Goal: Navigation & Orientation: Find specific page/section

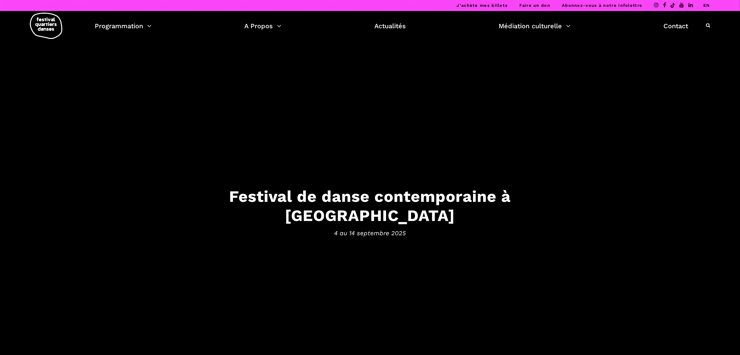
click at [706, 4] on link "EN" at bounding box center [707, 5] width 7 height 5
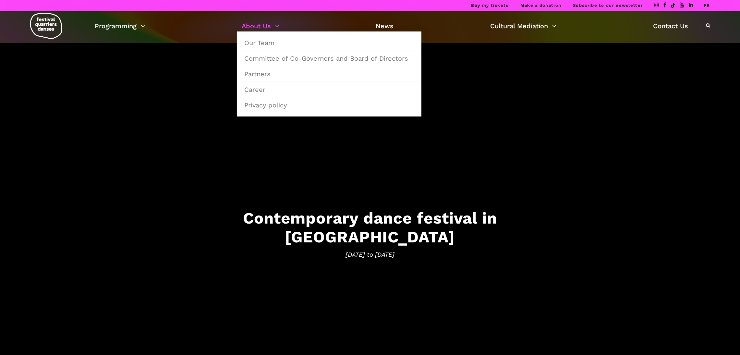
click at [262, 30] on link "About Us" at bounding box center [261, 25] width 38 height 11
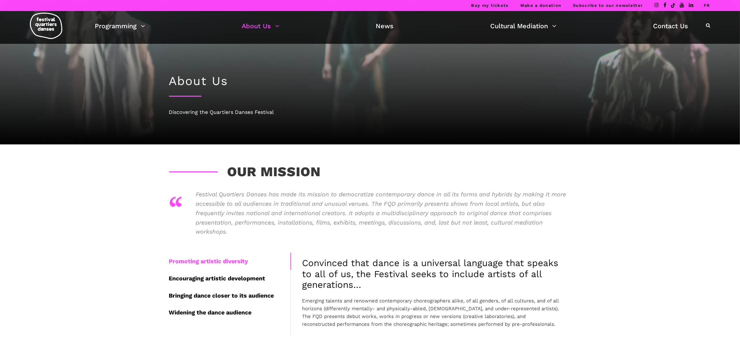
click at [241, 205] on p "Festival Quartiers Danses has made its mission to democratize contemporary danc…" at bounding box center [384, 213] width 376 height 47
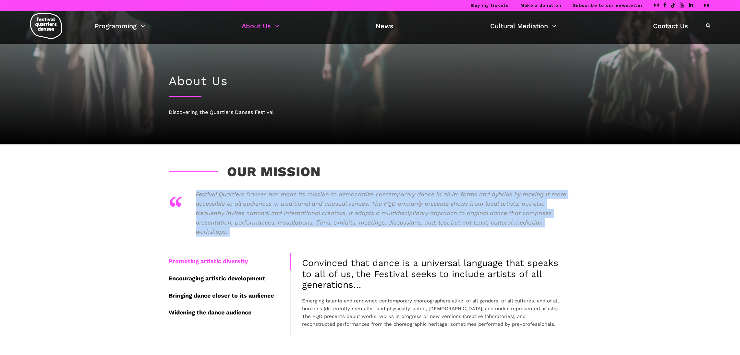
click at [241, 205] on p "Festival Quartiers Danses has made its mission to democratize contemporary danc…" at bounding box center [384, 213] width 376 height 47
copy div "Festival Quartiers Danses has made its mission to democratize contemporary danc…"
click at [37, 26] on img at bounding box center [46, 26] width 32 height 26
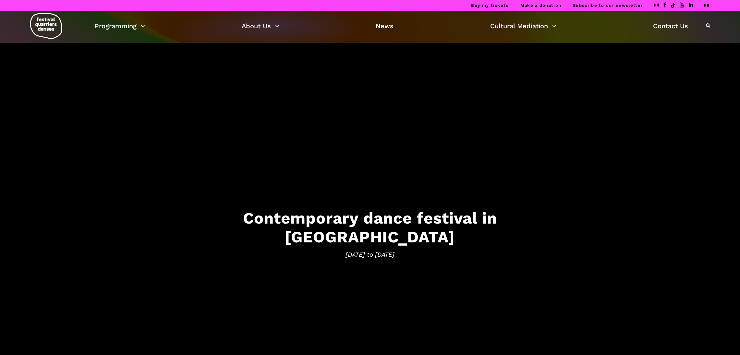
click at [707, 6] on link "FR" at bounding box center [707, 5] width 6 height 5
